Goal: Task Accomplishment & Management: Use online tool/utility

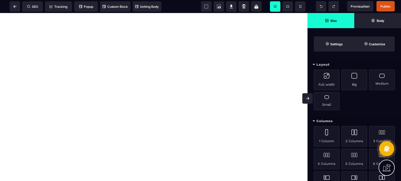
click at [305, 97] on span at bounding box center [307, 98] width 10 height 10
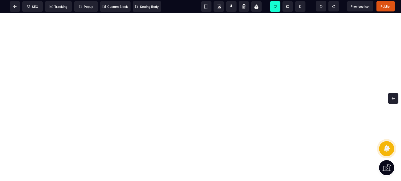
click at [393, 102] on span at bounding box center [393, 98] width 10 height 10
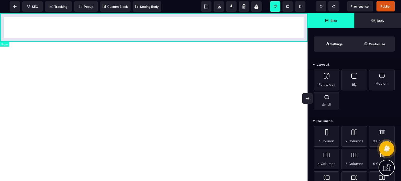
click at [0, 33] on div at bounding box center [153, 27] width 307 height 29
select select
select select "**"
select select "*"
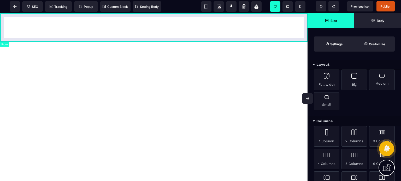
select select "**"
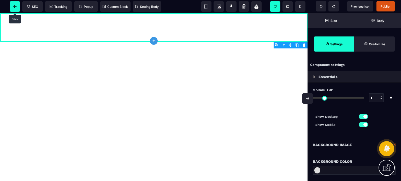
click at [11, 3] on span at bounding box center [15, 6] width 10 height 10
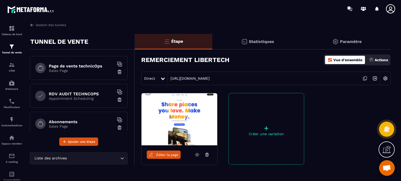
scroll to position [64, 0]
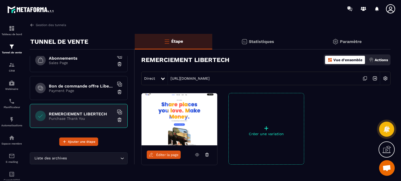
click at [76, 98] on div "Bon de commande offre LiberTech Payment Page" at bounding box center [79, 88] width 98 height 24
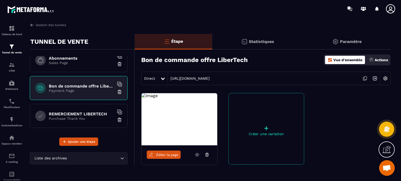
click at [167, 158] on link "Éditer la page" at bounding box center [164, 155] width 34 height 8
